Goal: Task Accomplishment & Management: Manage account settings

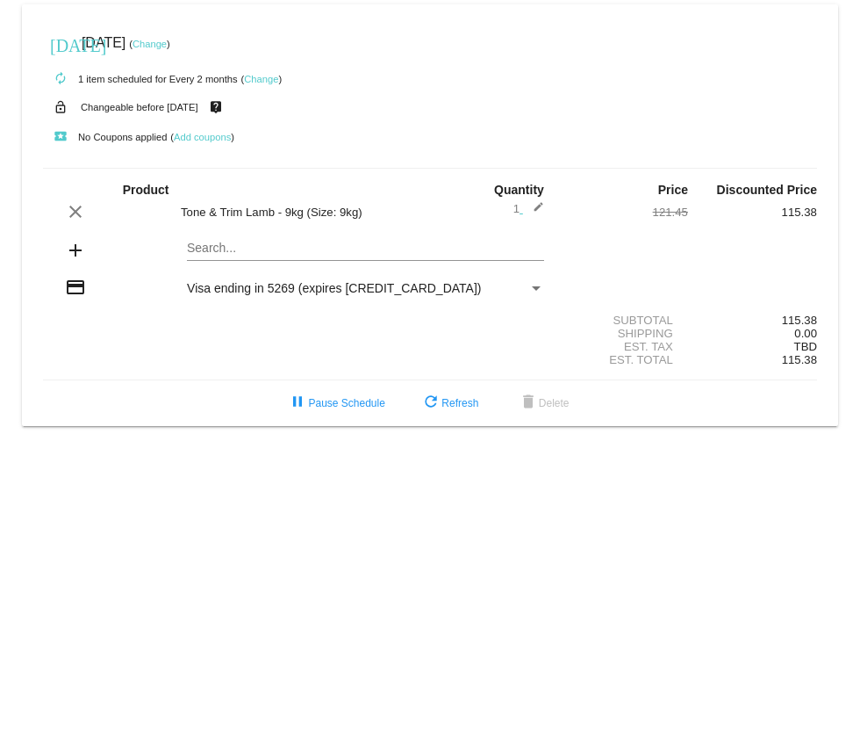
click at [323, 119] on div "local_play No Coupons applied ( Add coupons )" at bounding box center [430, 136] width 774 height 35
click at [179, 263] on div "Search..." at bounding box center [365, 252] width 387 height 50
click at [194, 263] on mat-card "[DATE] [DATE] ( Change ) autorenew 1 item scheduled for Every 2 months ( Change…" at bounding box center [430, 214] width 817 height 421
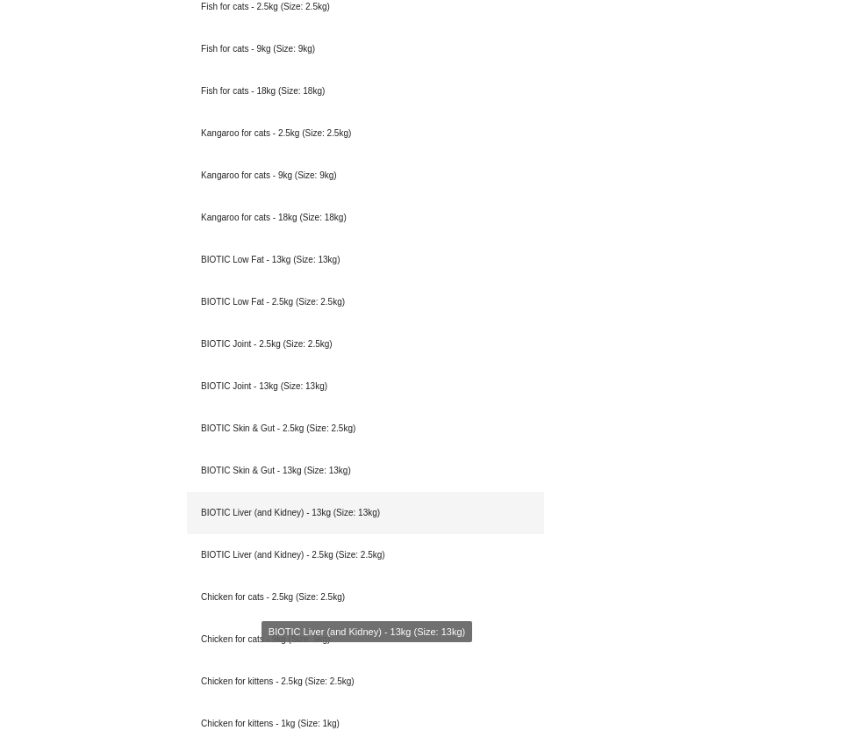
scroll to position [2270, 0]
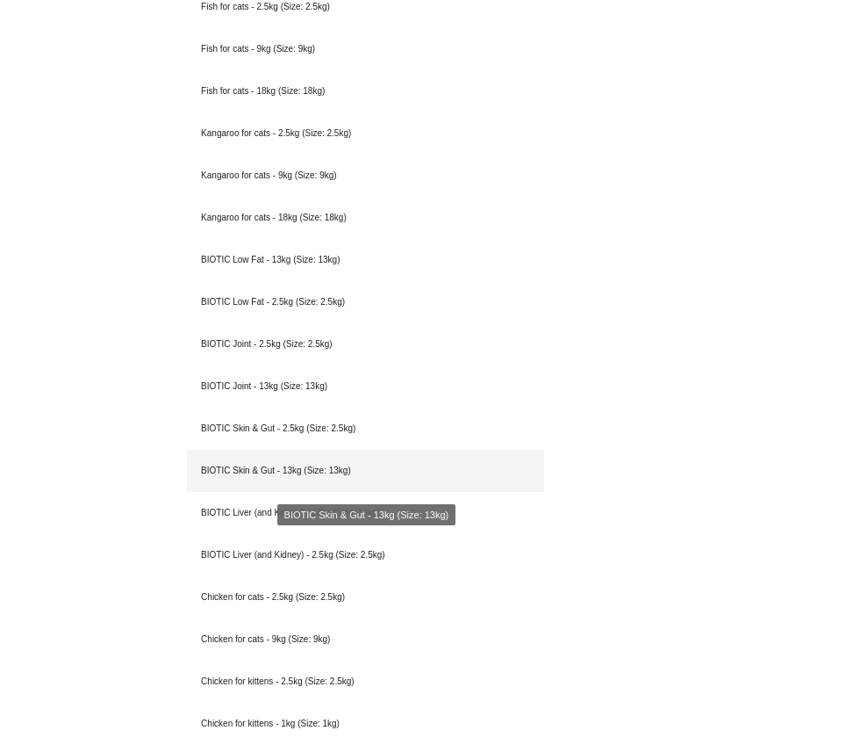
click at [268, 475] on div "BIOTIC Skin & Gut - 13kg (Size: 13kg)" at bounding box center [365, 471] width 357 height 42
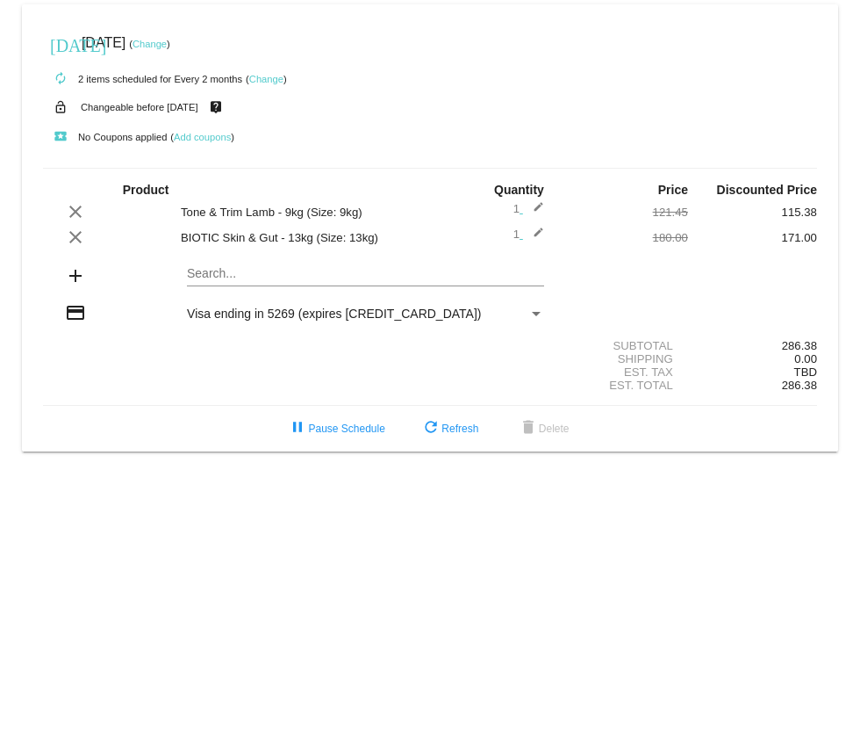
click at [200, 308] on mat-card "[DATE] [DATE] ( Change ) autorenew 2 items scheduled for Every 2 months ( Chang…" at bounding box center [430, 227] width 817 height 447
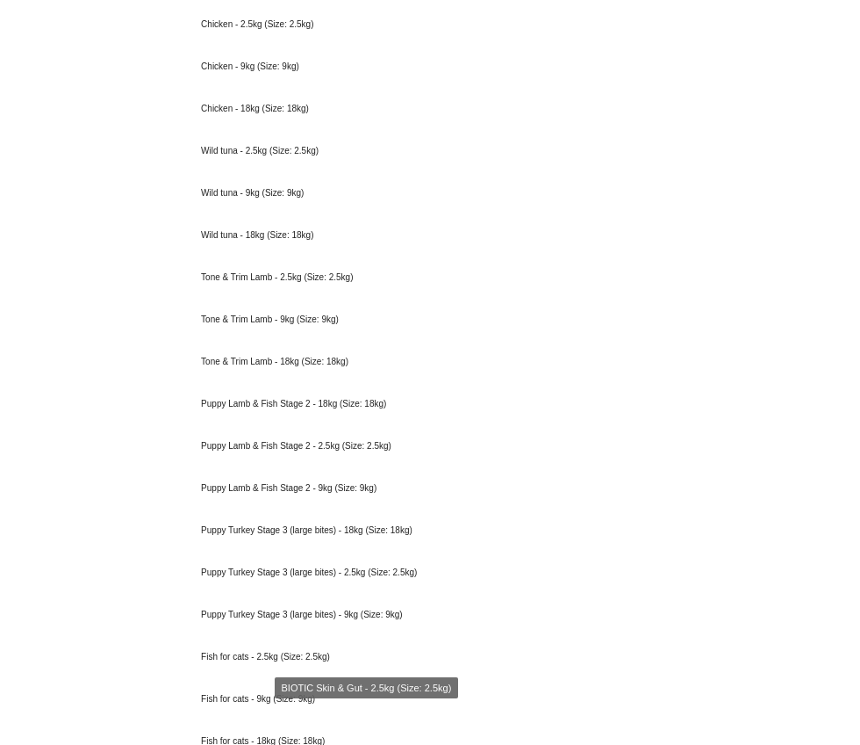
scroll to position [1607, 0]
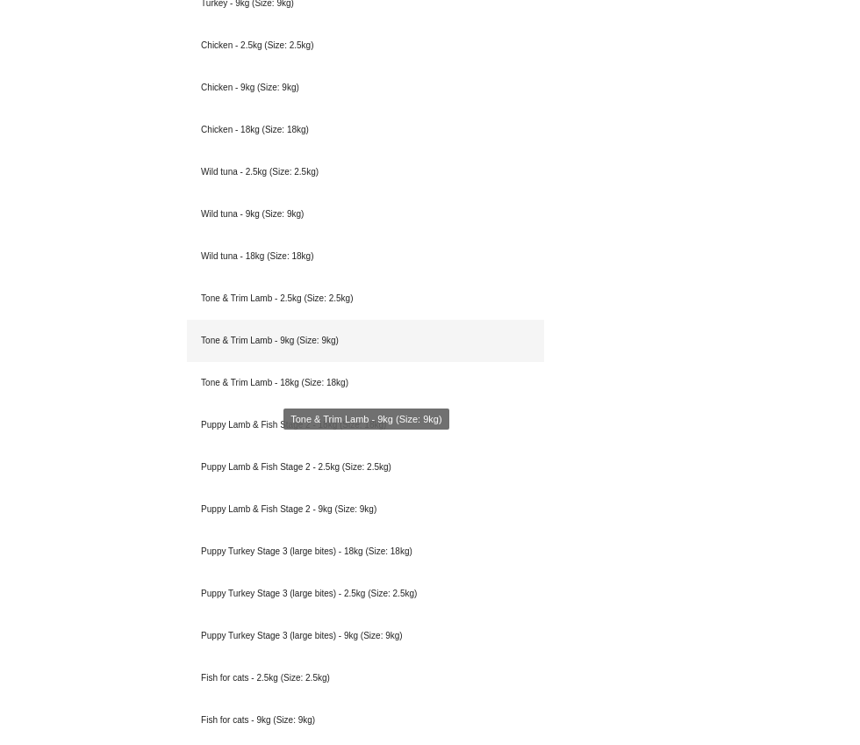
click at [315, 362] on div "Tone & Trim Lamb - 9kg (Size: 9kg)" at bounding box center [365, 341] width 357 height 42
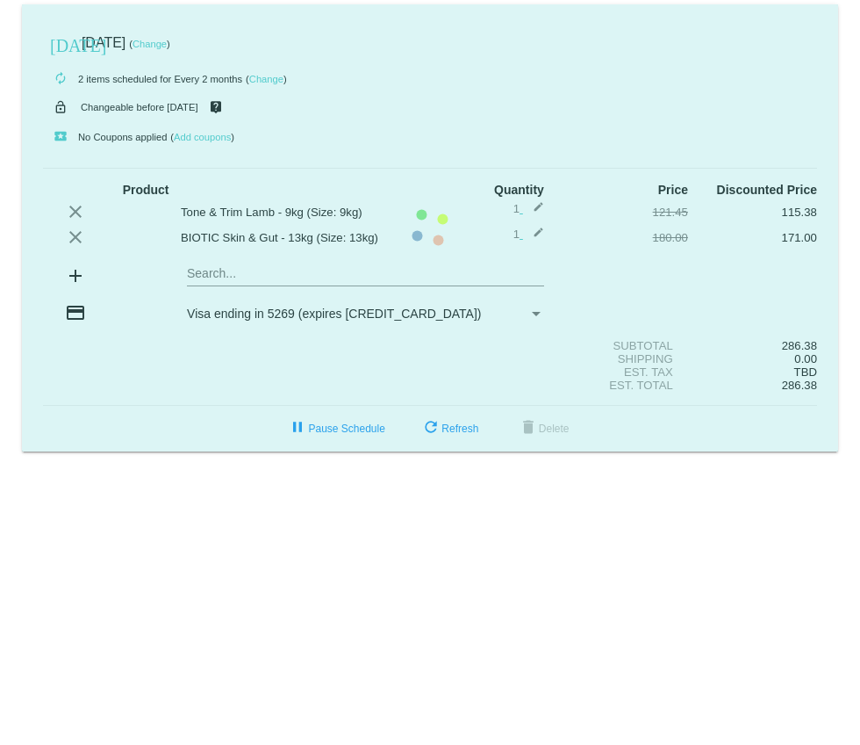
scroll to position [0, 0]
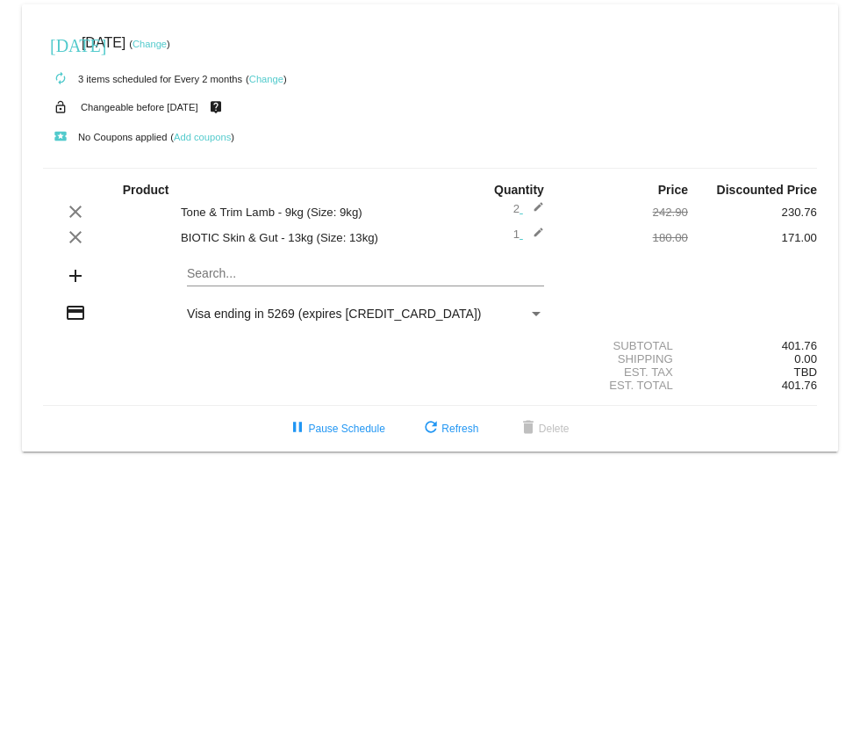
click at [536, 219] on mat-icon "edit" at bounding box center [533, 211] width 21 height 21
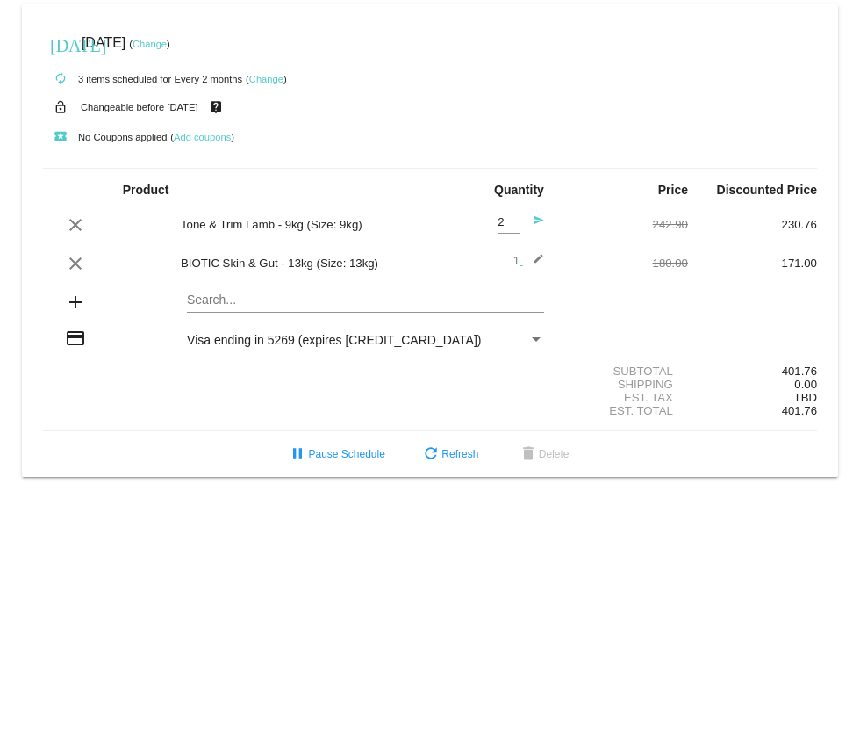
type input "1"
click at [514, 226] on input "1" at bounding box center [509, 222] width 22 height 13
click at [382, 267] on div "BIOTIC Skin & Gut - 13kg (Size: 13kg)" at bounding box center [301, 262] width 258 height 13
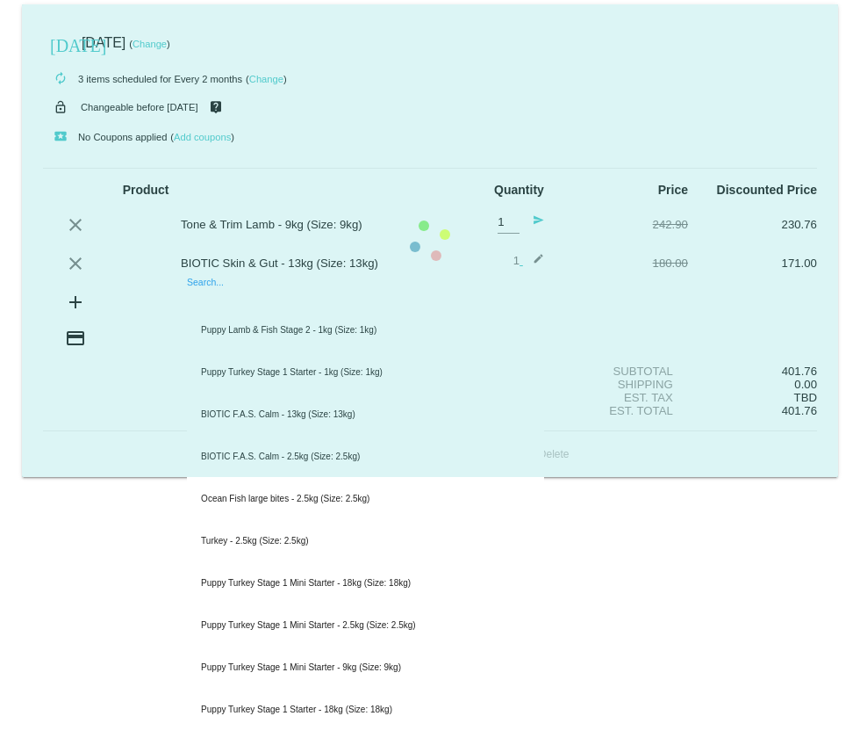
click at [193, 320] on mat-card "[DATE] [DATE] ( Change ) autorenew 3 items scheduled for Every 2 months ( Chang…" at bounding box center [430, 240] width 817 height 472
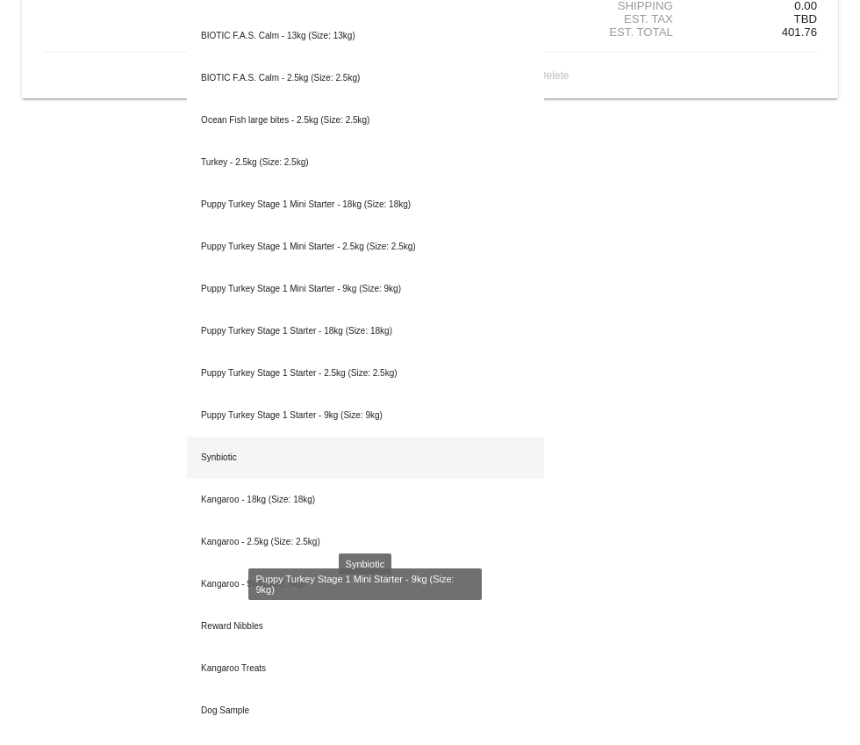
scroll to position [400, 0]
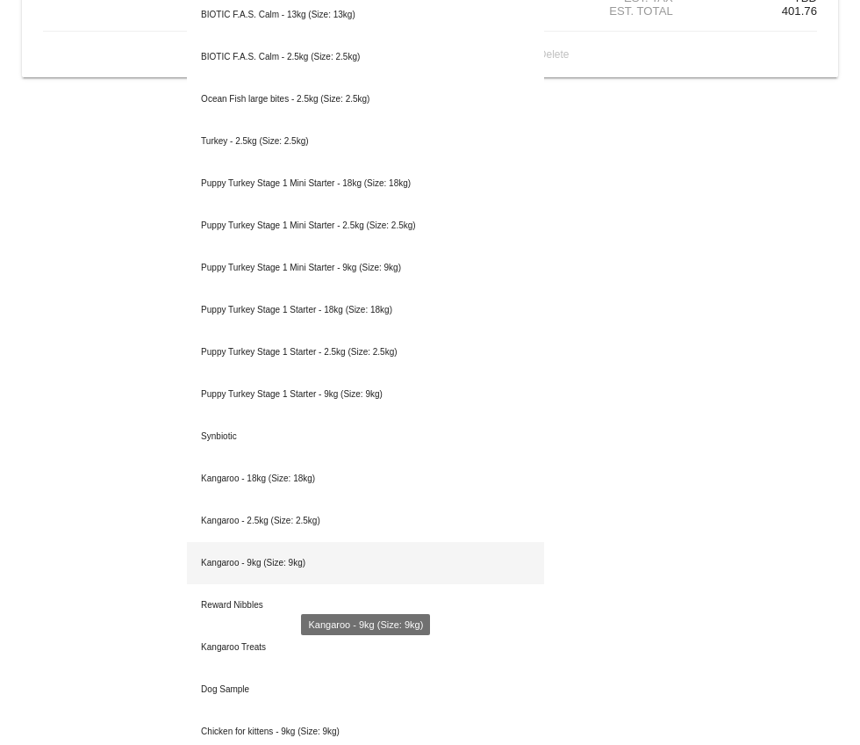
click at [219, 573] on div "Kangaroo - 9kg (Size: 9kg)" at bounding box center [365, 563] width 357 height 42
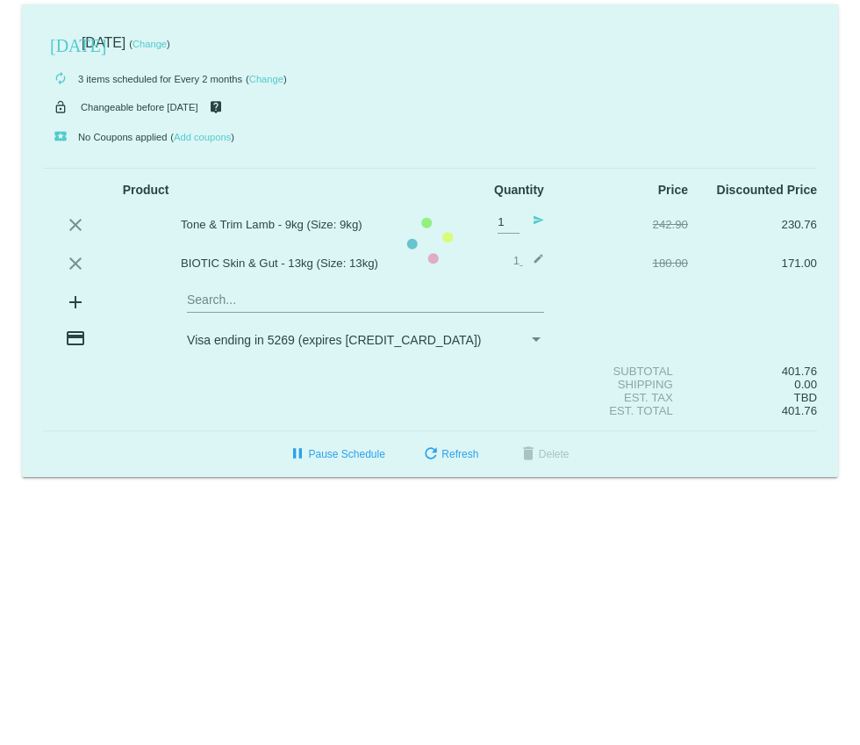
scroll to position [0, 0]
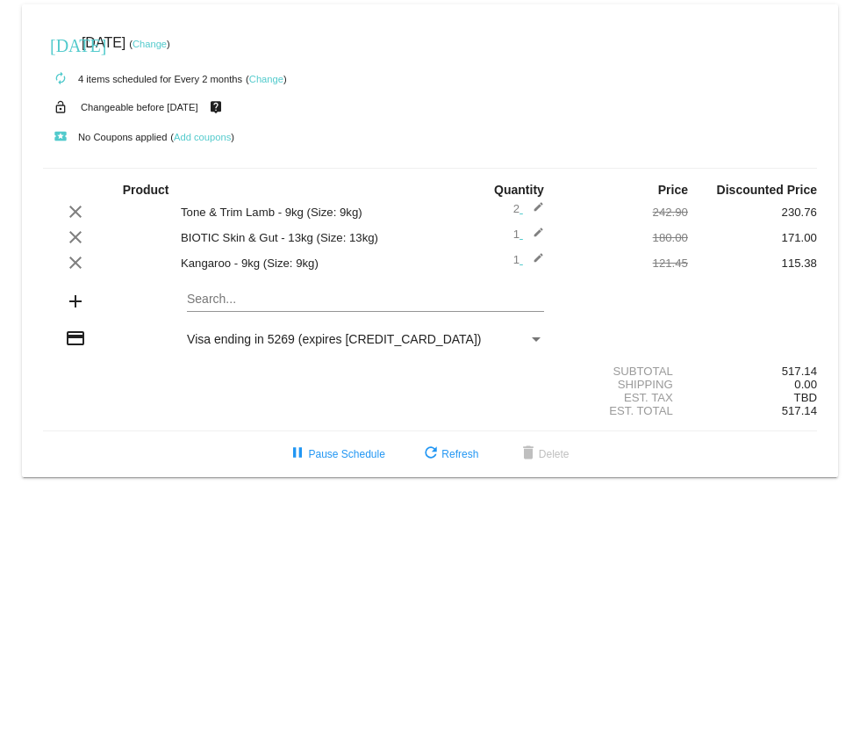
click at [520, 215] on span "2 edit" at bounding box center [529, 208] width 31 height 13
click at [537, 218] on mat-icon "edit" at bounding box center [533, 211] width 21 height 21
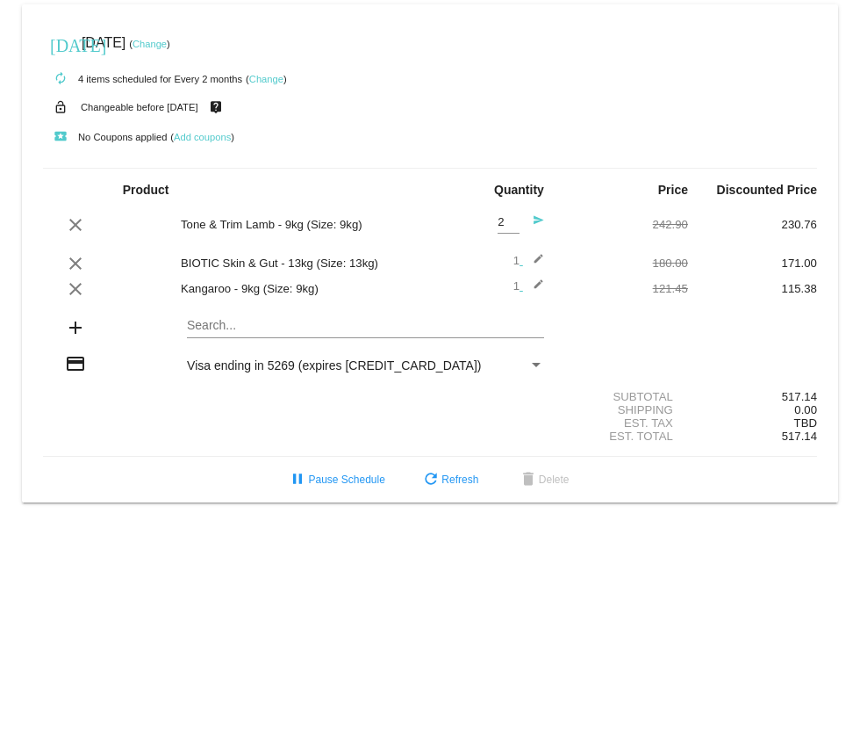
type input "1"
click at [515, 226] on input "1" at bounding box center [509, 222] width 22 height 13
click at [537, 222] on mat-icon "send" at bounding box center [533, 224] width 21 height 21
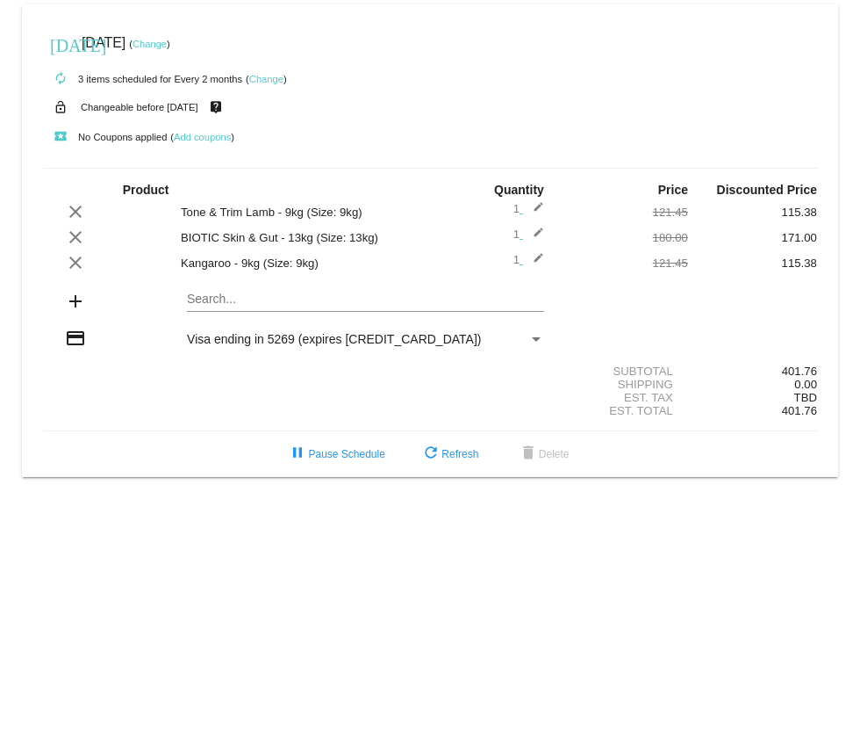
click at [270, 78] on link "Change" at bounding box center [266, 79] width 34 height 11
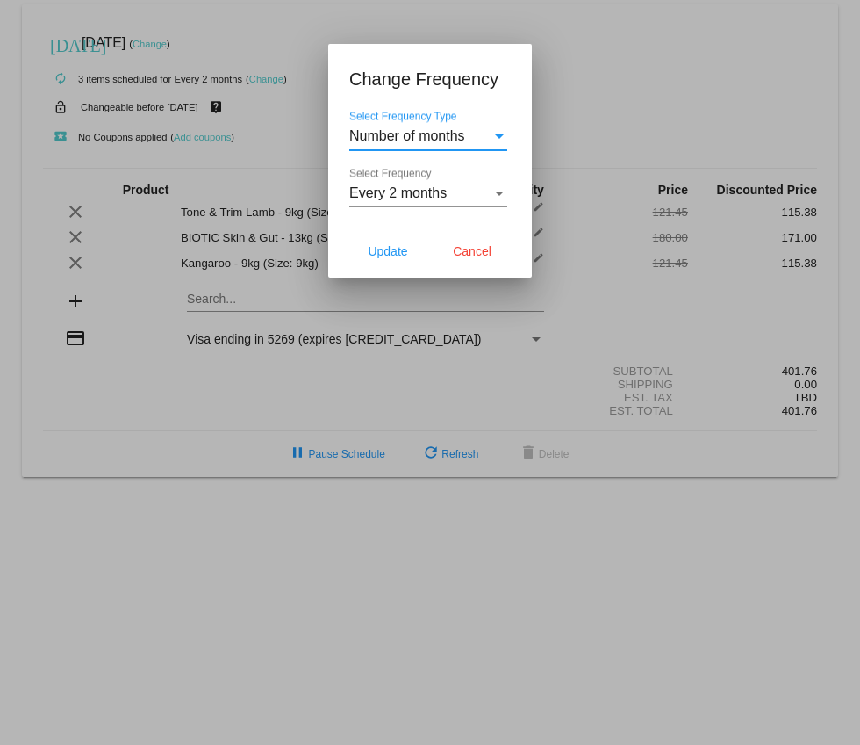
click at [500, 190] on div "Select Frequency" at bounding box center [500, 193] width 16 height 16
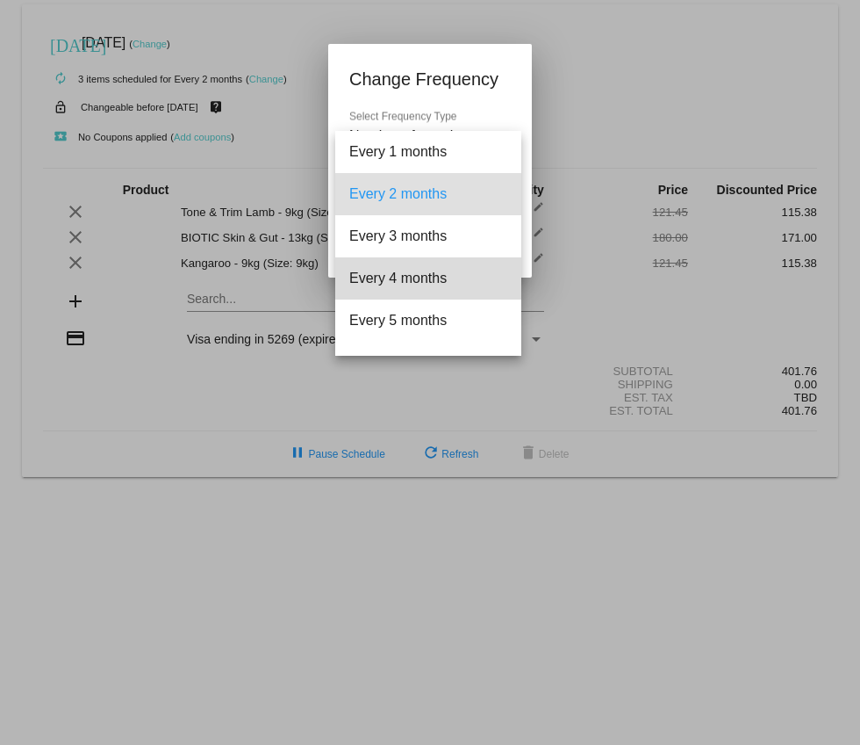
click at [411, 285] on span "Every 4 months" at bounding box center [428, 278] width 158 height 42
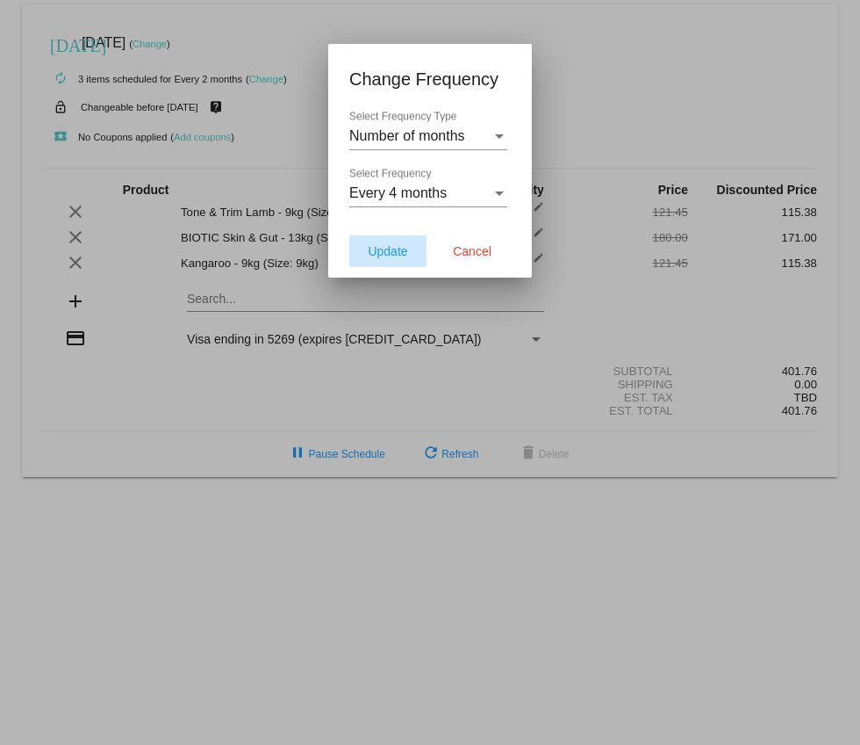
click at [397, 244] on span "Update" at bounding box center [388, 251] width 40 height 14
